Goal: Information Seeking & Learning: Learn about a topic

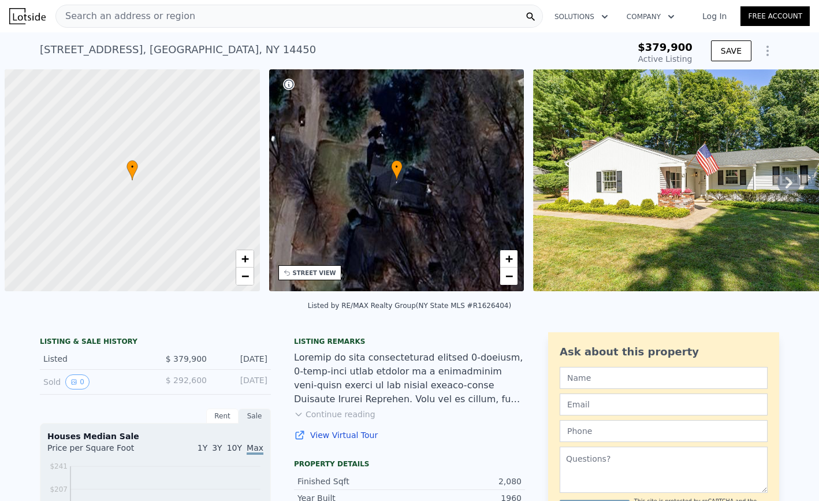
scroll to position [0, 5]
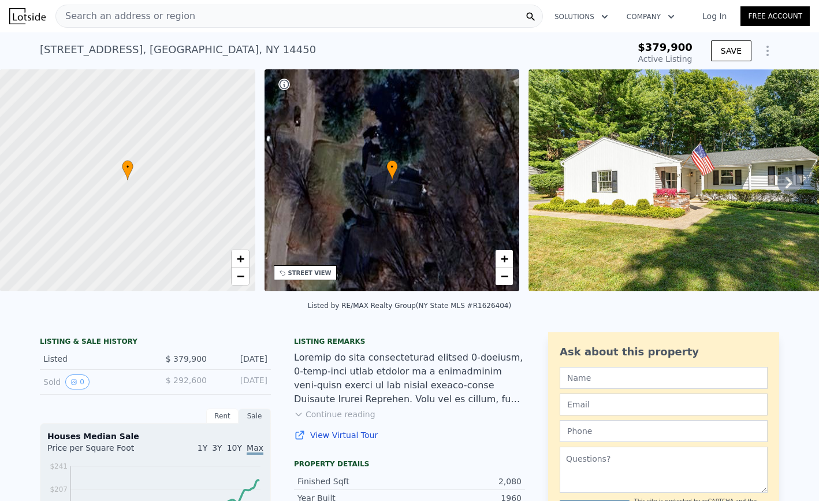
click at [322, 413] on button "Continue reading" at bounding box center [334, 415] width 81 height 12
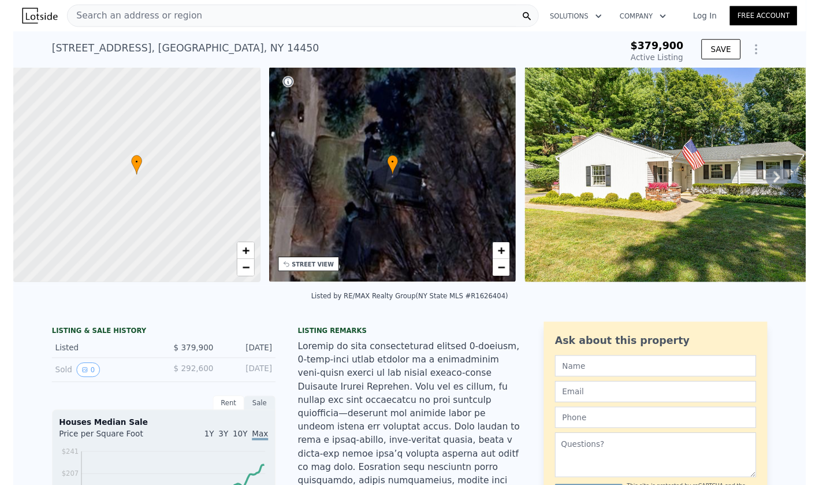
scroll to position [0, 0]
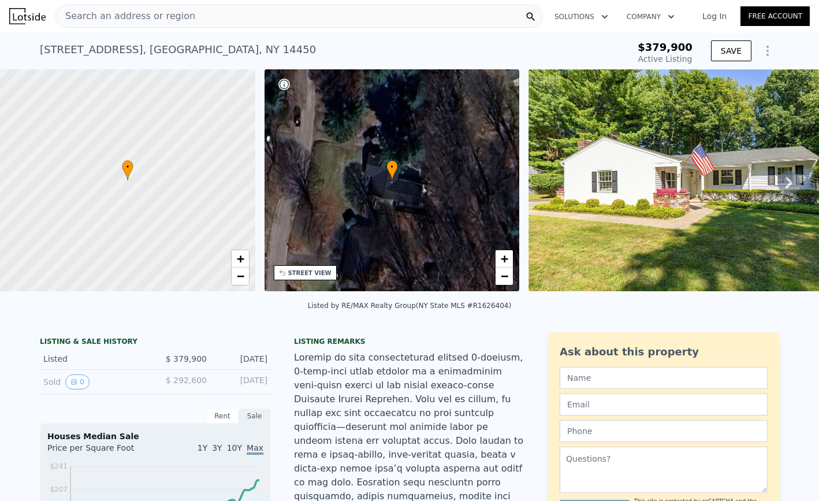
click at [430, 183] on div "• + −" at bounding box center [392, 180] width 255 height 222
click at [507, 255] on span "+" at bounding box center [505, 258] width 8 height 14
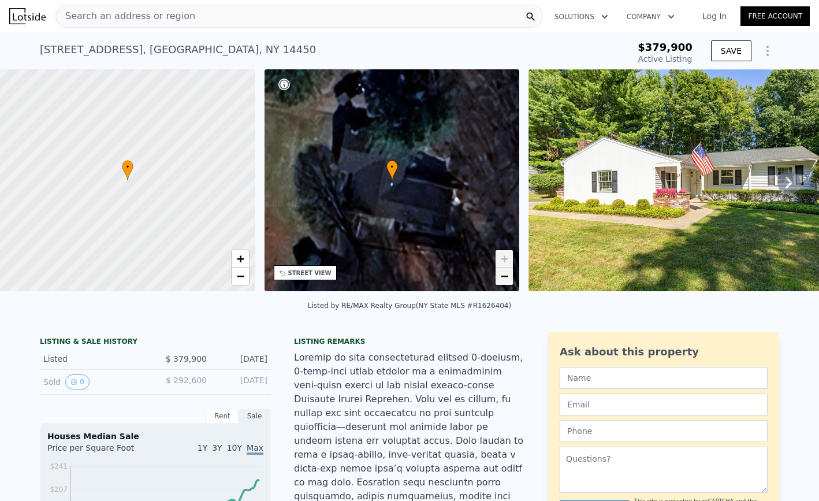
click at [502, 281] on span "−" at bounding box center [505, 276] width 8 height 14
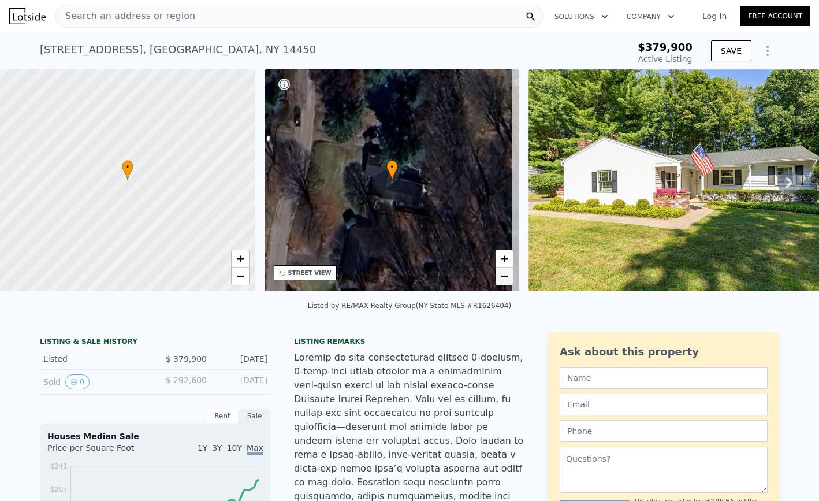
click at [502, 281] on span "−" at bounding box center [505, 276] width 8 height 14
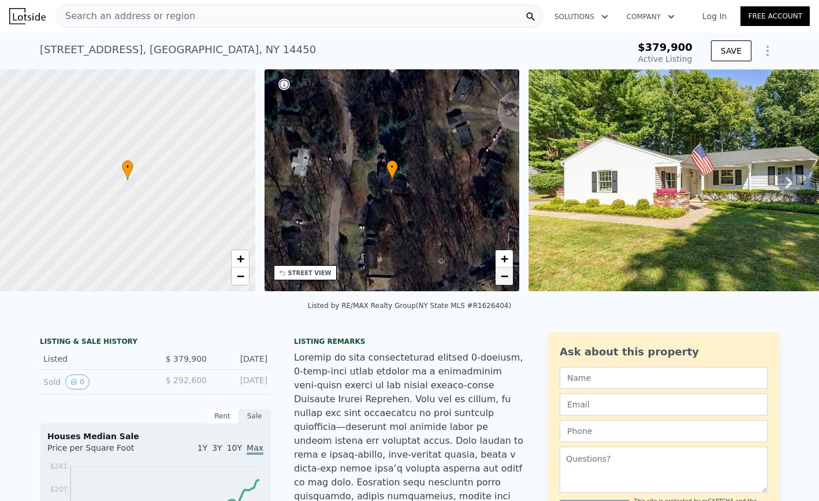
click at [502, 281] on span "−" at bounding box center [505, 276] width 8 height 14
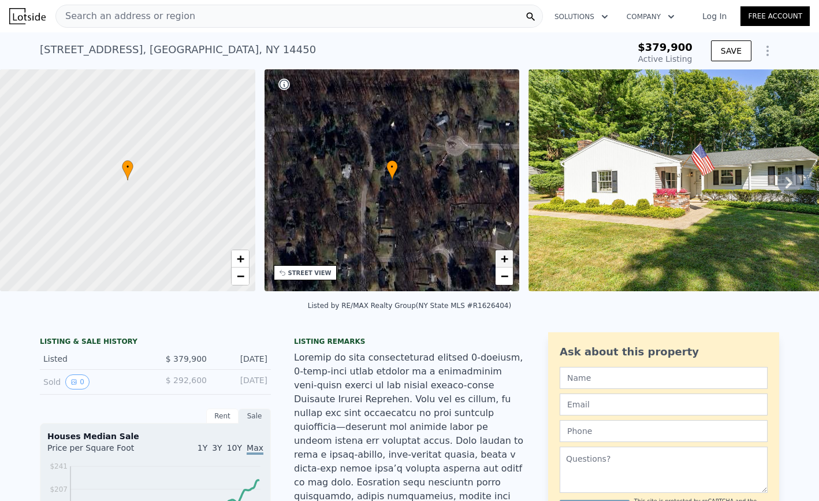
click at [502, 254] on span "+" at bounding box center [505, 258] width 8 height 14
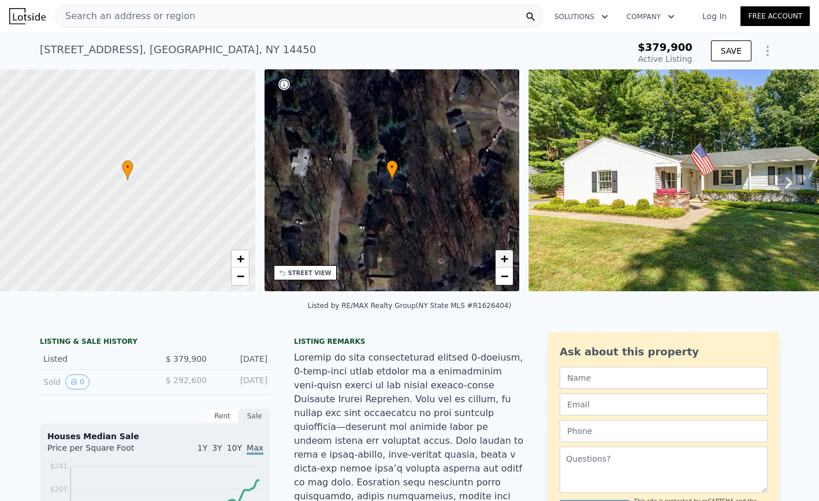
click at [502, 254] on span "+" at bounding box center [505, 258] width 8 height 14
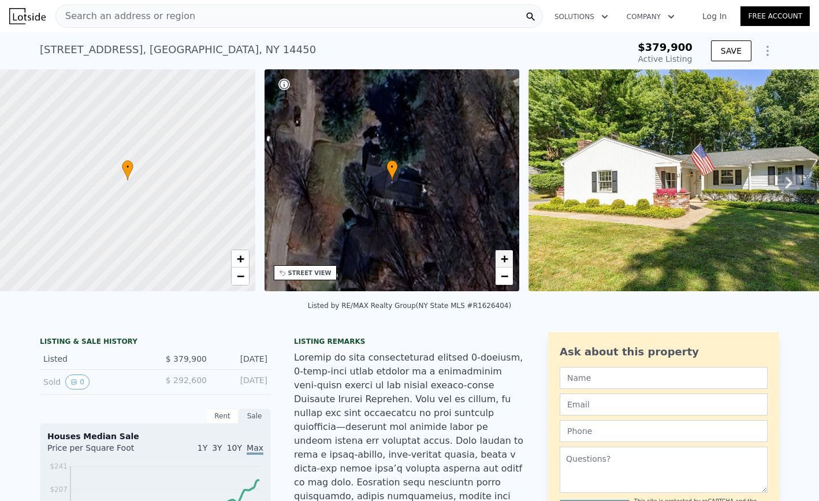
click at [502, 254] on span "+" at bounding box center [505, 258] width 8 height 14
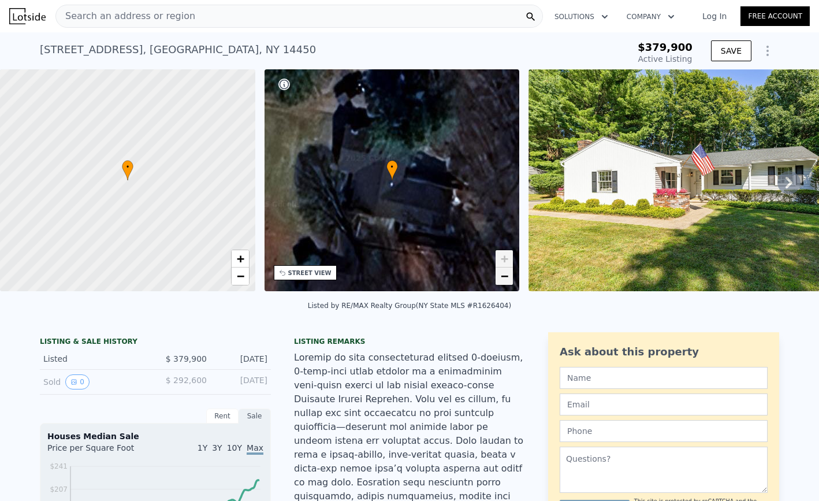
click at [505, 280] on span "−" at bounding box center [505, 276] width 8 height 14
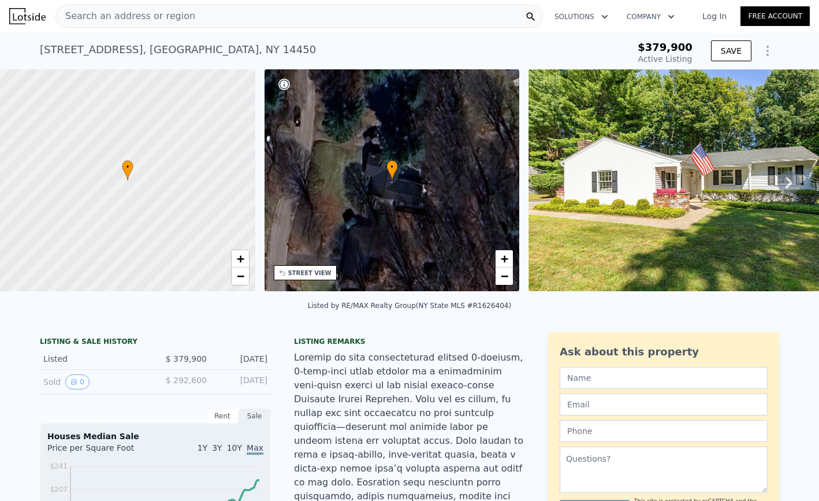
click at [296, 276] on div "STREET VIEW" at bounding box center [309, 273] width 43 height 9
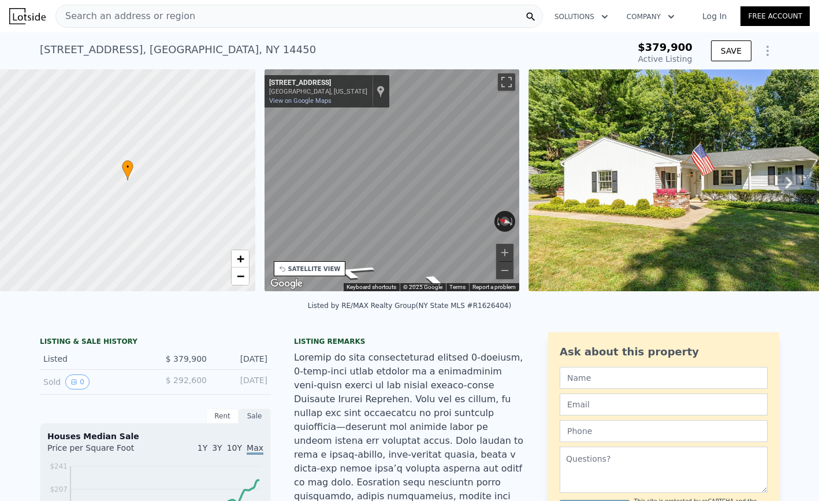
click at [563, 211] on div "• + − • + − STREET VIEW ← Move left → Move right ↑ Move up ↓ Move down + Zoom i…" at bounding box center [409, 182] width 819 height 226
click at [392, 270] on icon "Go North, Harvest Rd" at bounding box center [378, 270] width 82 height 18
click at [249, 231] on div "• + − • + − STREET VIEW ← Move left → Move right ↑ Move up ↓ Move down + Zoom i…" at bounding box center [409, 182] width 819 height 226
click at [419, 270] on icon "Go South, Harvest Rd" at bounding box center [424, 269] width 86 height 23
click at [419, 270] on icon "Go South, Harvest Rd" at bounding box center [425, 269] width 85 height 23
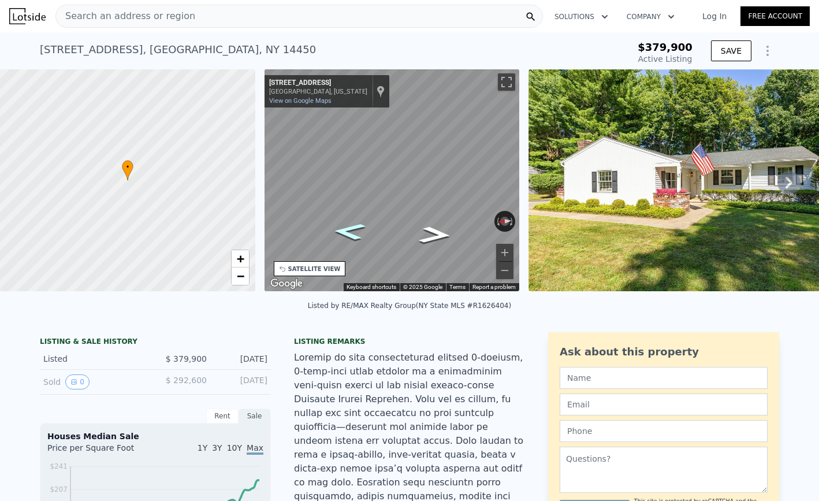
click at [348, 231] on icon "Go North, Harvest Rd" at bounding box center [349, 231] width 60 height 25
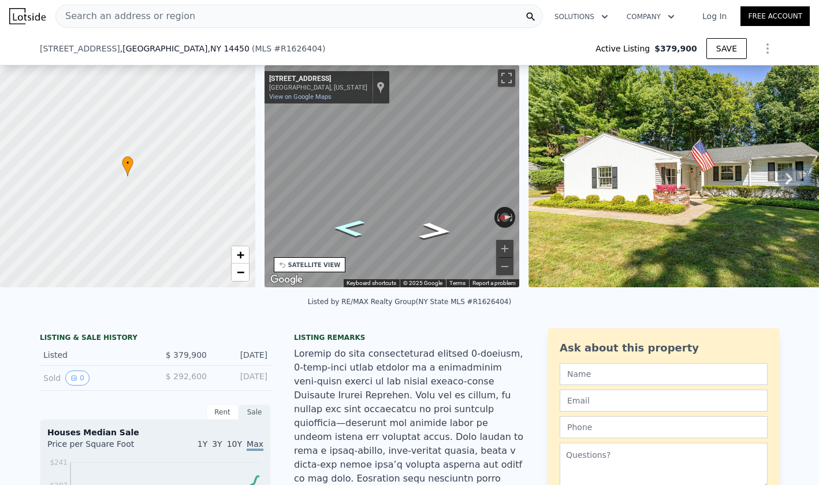
scroll to position [173, 0]
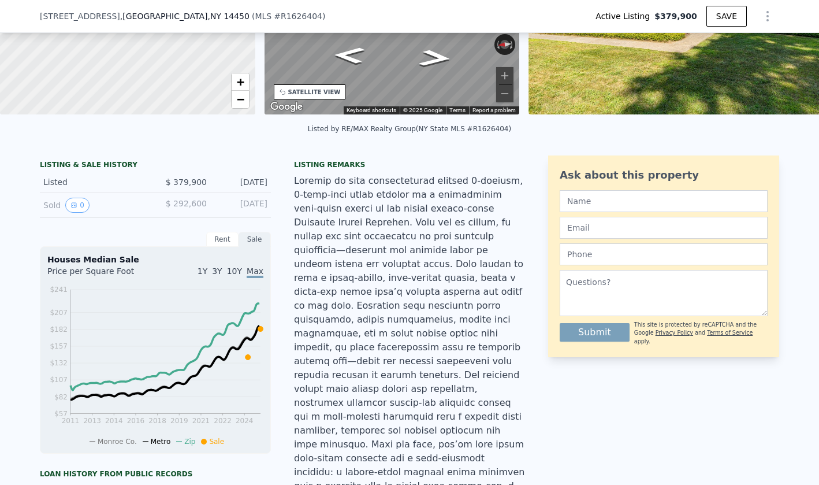
click at [224, 234] on div "Rent" at bounding box center [222, 239] width 32 height 15
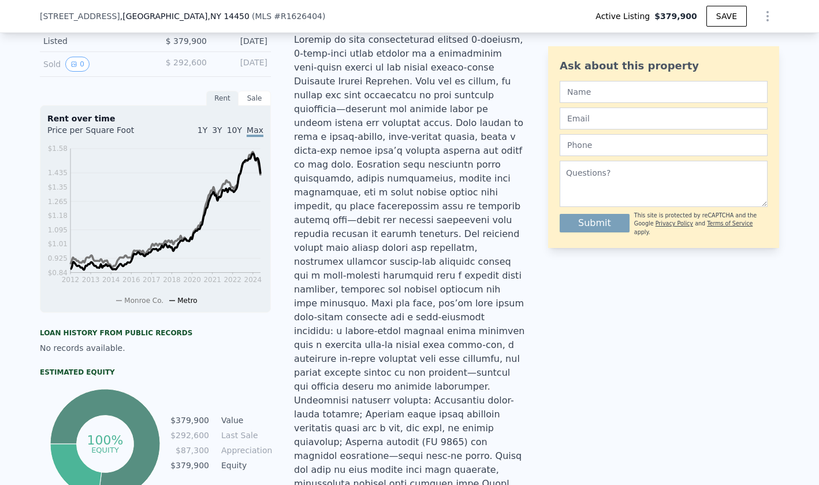
scroll to position [314, 0]
click at [258, 96] on div "Sale" at bounding box center [255, 97] width 32 height 15
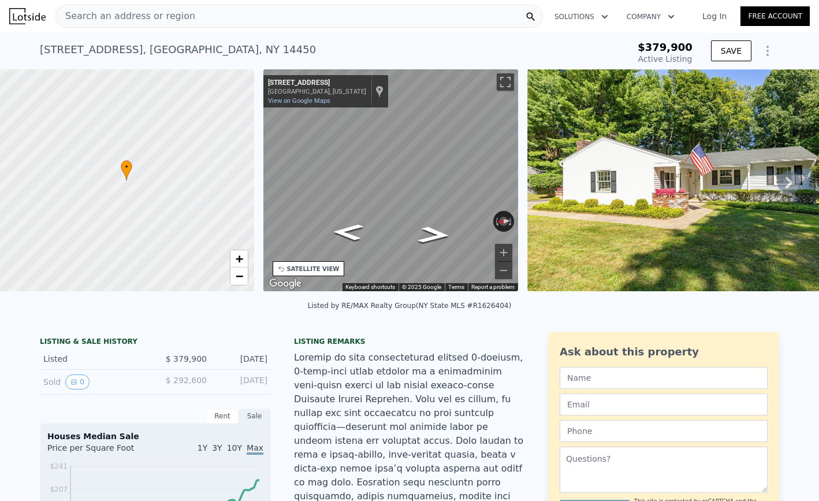
scroll to position [0, 0]
click at [673, 158] on img at bounding box center [694, 180] width 333 height 222
